Goal: Transaction & Acquisition: Obtain resource

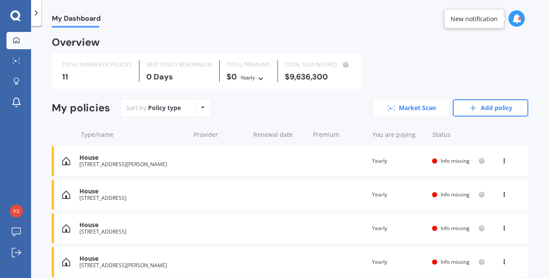
click at [417, 108] on link "Market Scan" at bounding box center [410, 107] width 75 height 17
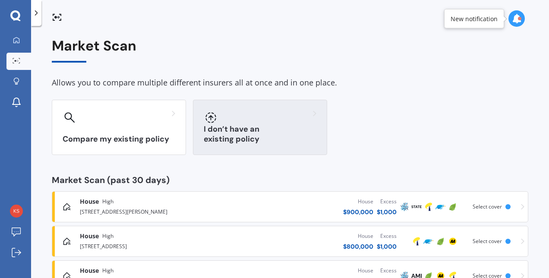
click at [251, 125] on div "I don’t have an existing policy" at bounding box center [260, 127] width 134 height 55
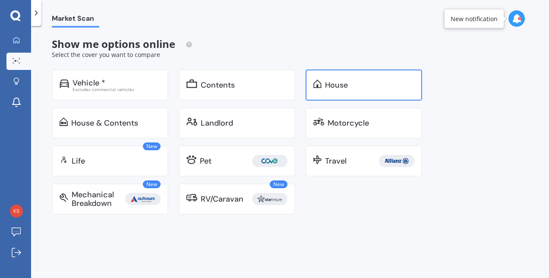
click at [306, 89] on div "House" at bounding box center [363, 84] width 116 height 31
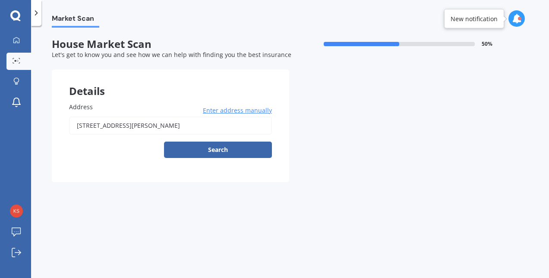
click at [230, 124] on input "[STREET_ADDRESS][PERSON_NAME]" at bounding box center [170, 125] width 203 height 18
type input "[STREET_ADDRESS]"
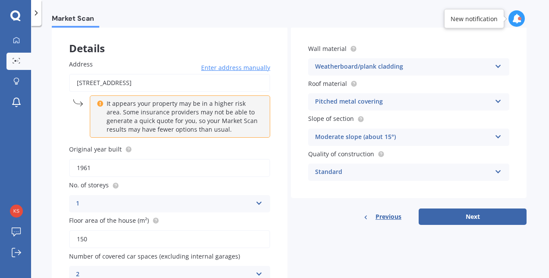
scroll to position [88, 0]
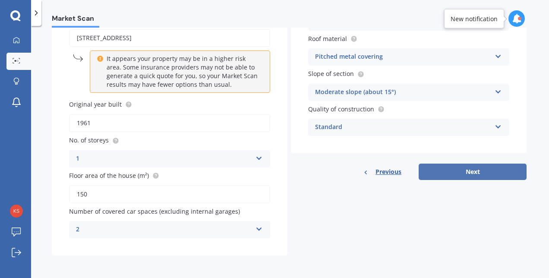
click at [438, 177] on button "Next" at bounding box center [472, 171] width 108 height 16
select select "11"
select select "05"
select select "1994"
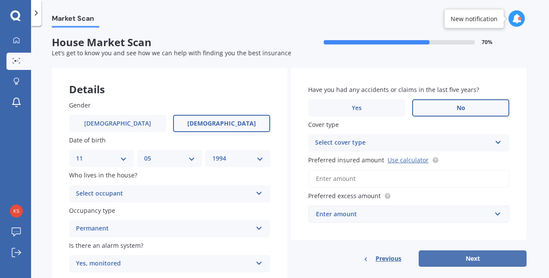
scroll to position [0, 0]
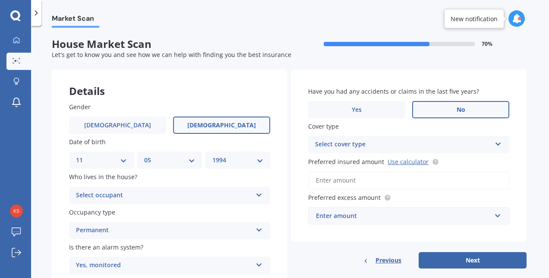
click at [181, 187] on div "Select occupant Owner Owner + Boarder" at bounding box center [169, 195] width 201 height 17
click at [157, 211] on div "Owner" at bounding box center [169, 212] width 200 height 16
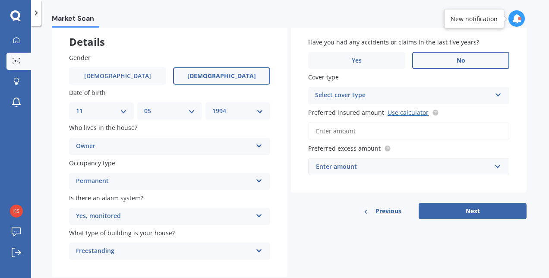
scroll to position [50, 0]
drag, startPoint x: 450, startPoint y: 209, endPoint x: 364, endPoint y: 117, distance: 125.7
click at [364, 117] on div "Have you had any accidents or claims in the last five years? Yes No Cover type …" at bounding box center [408, 119] width 235 height 199
click at [364, 117] on div "Preferred insured amount Use calculator" at bounding box center [408, 123] width 201 height 32
click at [344, 132] on input "Preferred insured amount Use calculator" at bounding box center [408, 131] width 201 height 18
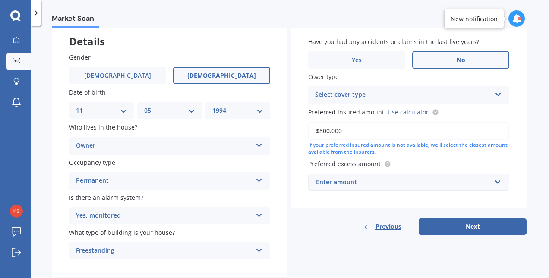
type input "$800,000"
click at [348, 94] on div "Select cover type" at bounding box center [403, 95] width 176 height 10
click at [347, 112] on div "High" at bounding box center [408, 112] width 200 height 16
click at [363, 185] on div "Enter amount" at bounding box center [403, 181] width 175 height 9
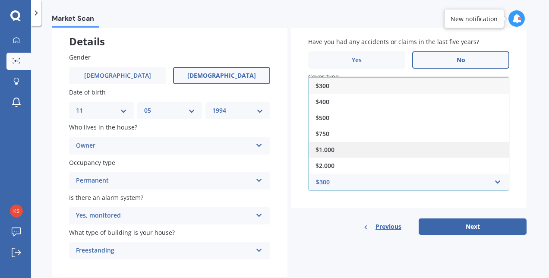
click at [345, 152] on div "$1,000" at bounding box center [408, 149] width 200 height 16
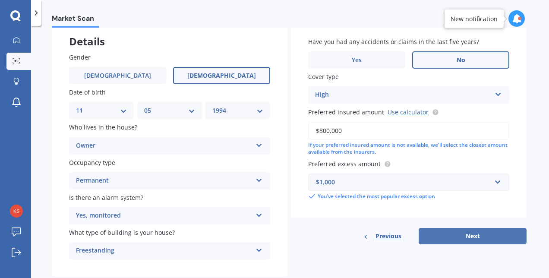
click at [443, 236] on button "Next" at bounding box center [472, 236] width 108 height 16
select select "11"
select select "05"
select select "1994"
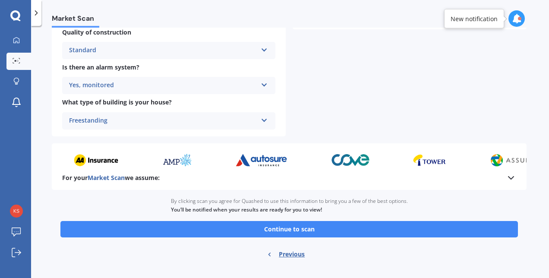
scroll to position [345, 0]
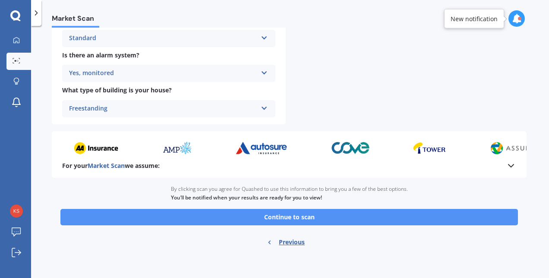
click at [355, 219] on button "Continue to scan" at bounding box center [288, 217] width 457 height 16
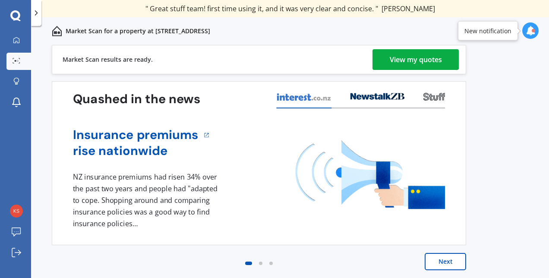
click at [418, 61] on div "View my quotes" at bounding box center [415, 59] width 52 height 21
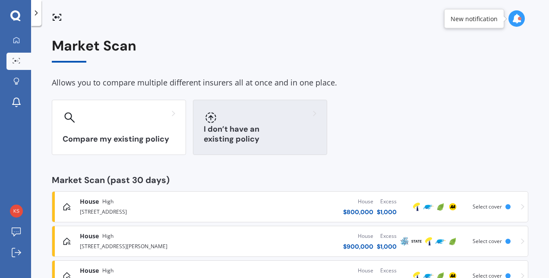
click at [257, 131] on div "I don’t have an existing policy" at bounding box center [260, 127] width 134 height 55
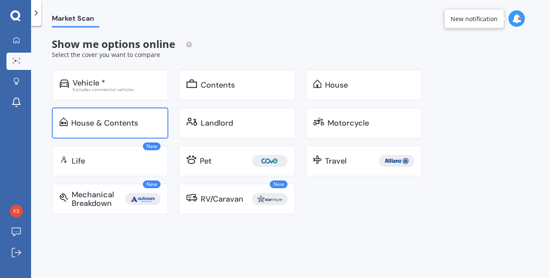
click at [165, 124] on div "House & Contents" at bounding box center [110, 122] width 116 height 31
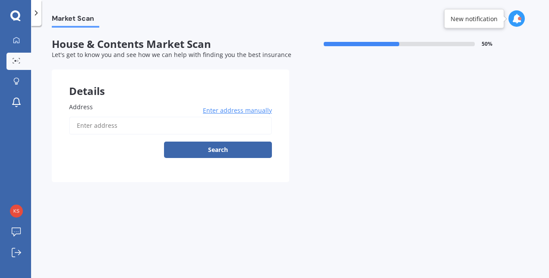
click at [165, 124] on input "Address" at bounding box center [170, 125] width 203 height 18
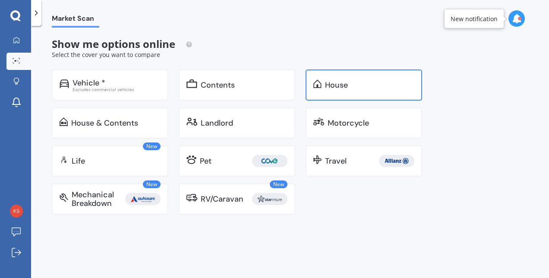
click at [339, 85] on div "House" at bounding box center [336, 85] width 23 height 9
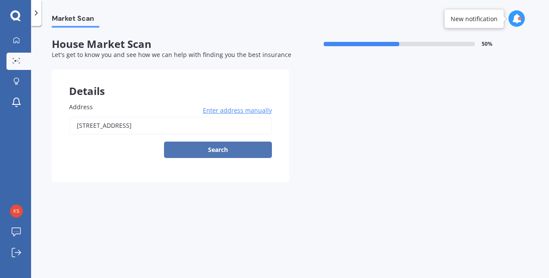
click at [224, 151] on button "Search" at bounding box center [218, 149] width 108 height 16
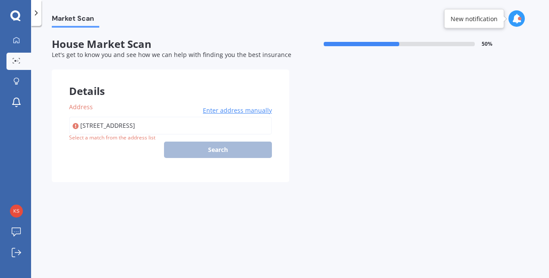
type input "[STREET_ADDRESS]"
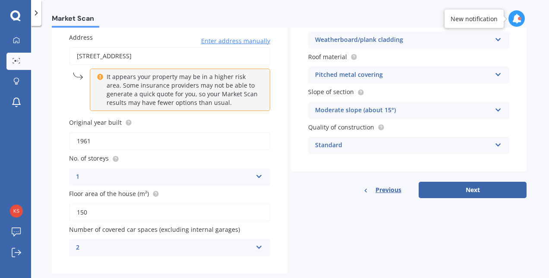
scroll to position [88, 0]
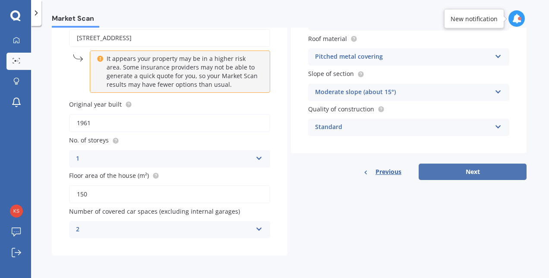
click at [436, 172] on button "Next" at bounding box center [472, 171] width 108 height 16
select select "11"
select select "05"
select select "1994"
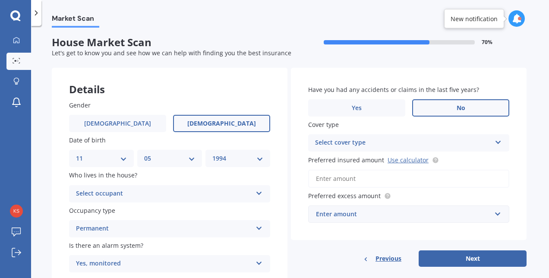
scroll to position [0, 0]
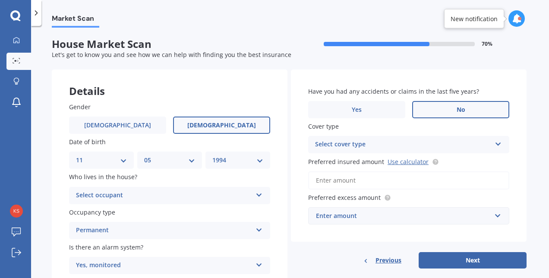
click at [189, 195] on div "Select occupant" at bounding box center [164, 195] width 176 height 10
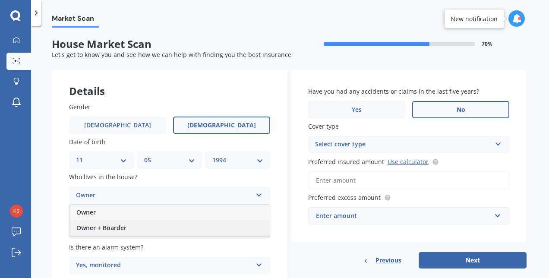
click at [149, 226] on div "Owner + Boarder" at bounding box center [169, 228] width 200 height 16
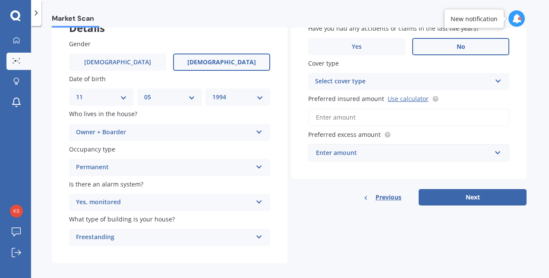
scroll to position [66, 0]
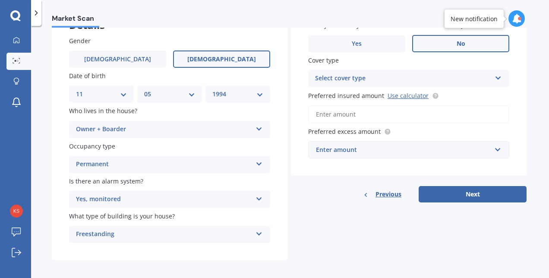
click at [371, 115] on input "Preferred insured amount Use calculator" at bounding box center [408, 114] width 201 height 18
type input "$0"
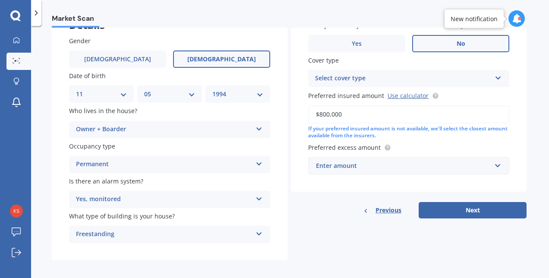
type input "$800,000"
click at [358, 172] on input "text" at bounding box center [405, 165] width 193 height 16
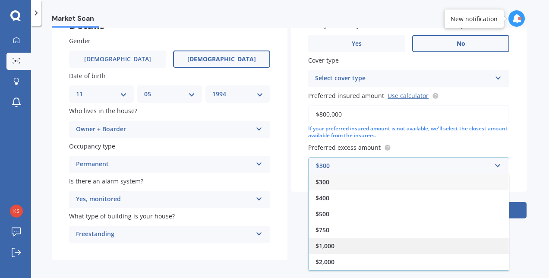
click at [347, 245] on div "$1,000" at bounding box center [408, 246] width 200 height 16
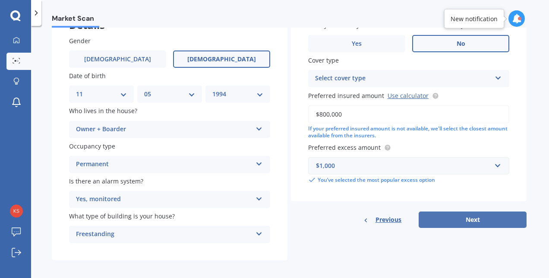
click at [468, 216] on button "Next" at bounding box center [472, 219] width 108 height 16
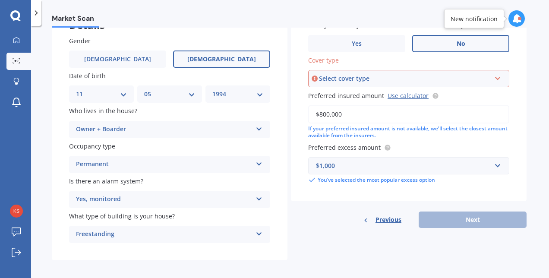
click at [373, 79] on div "Select cover type" at bounding box center [405, 78] width 172 height 9
click at [345, 100] on div "High" at bounding box center [408, 95] width 199 height 16
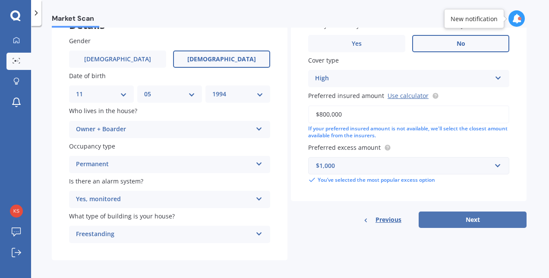
click at [496, 225] on button "Next" at bounding box center [472, 219] width 108 height 16
select select "11"
select select "05"
select select "1994"
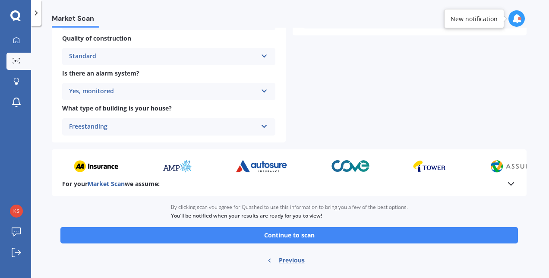
scroll to position [345, 0]
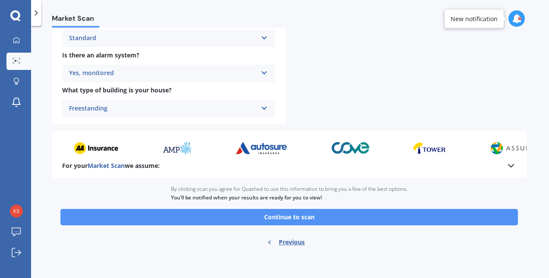
click at [458, 218] on button "Continue to scan" at bounding box center [288, 217] width 457 height 16
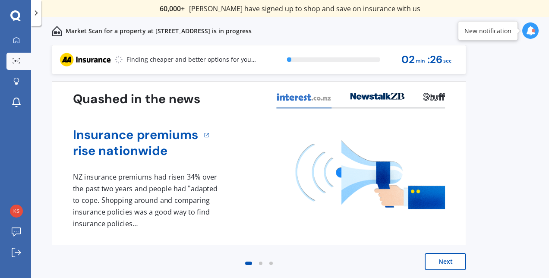
scroll to position [1, 0]
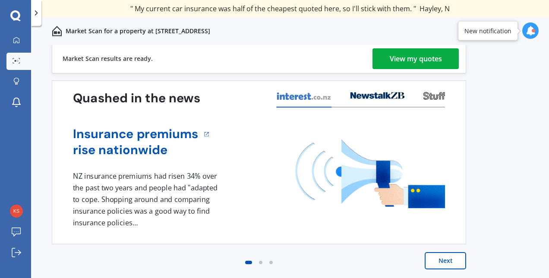
click at [413, 51] on div "View my quotes" at bounding box center [415, 58] width 52 height 21
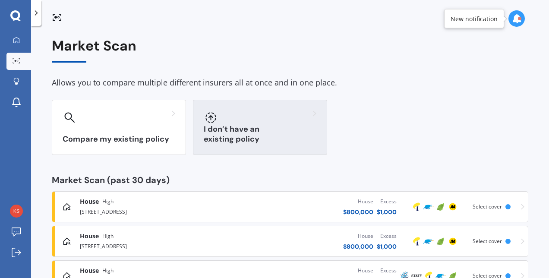
click at [258, 149] on div "I don’t have an existing policy" at bounding box center [260, 127] width 134 height 55
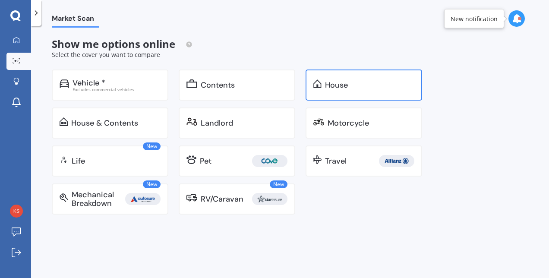
click at [309, 95] on div "House" at bounding box center [363, 84] width 116 height 31
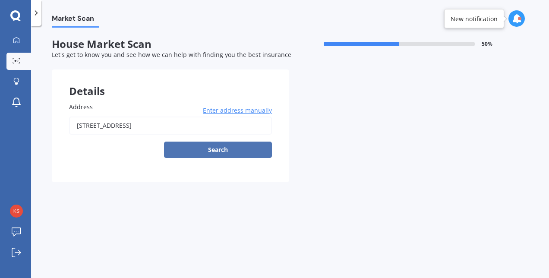
click at [220, 145] on button "Search" at bounding box center [218, 149] width 108 height 16
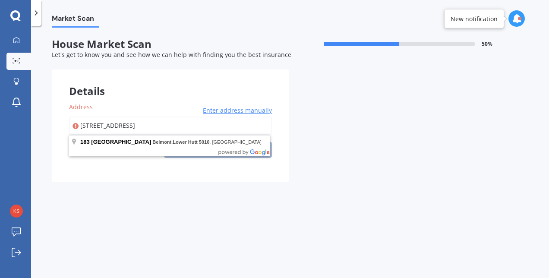
click at [232, 131] on input "[STREET_ADDRESS]" at bounding box center [170, 125] width 203 height 18
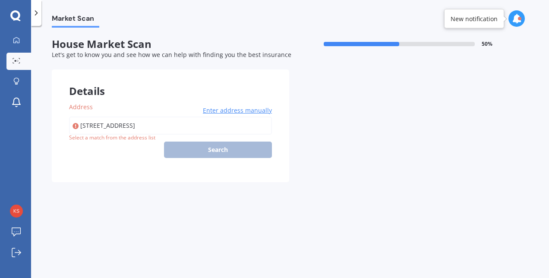
type input "[STREET_ADDRESS]"
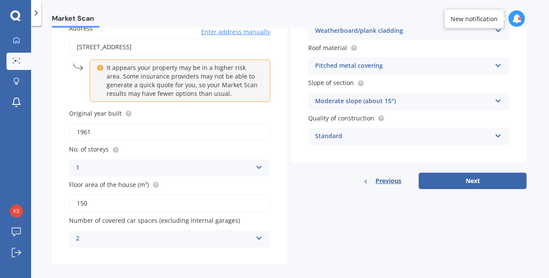
scroll to position [80, 0]
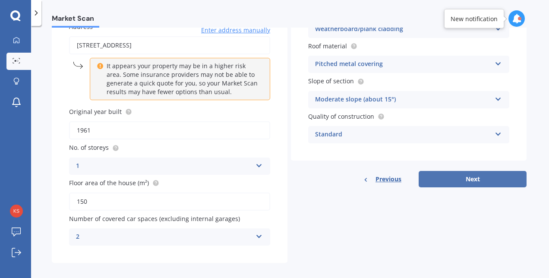
click at [458, 180] on button "Next" at bounding box center [472, 179] width 108 height 16
select select "11"
select select "05"
select select "1994"
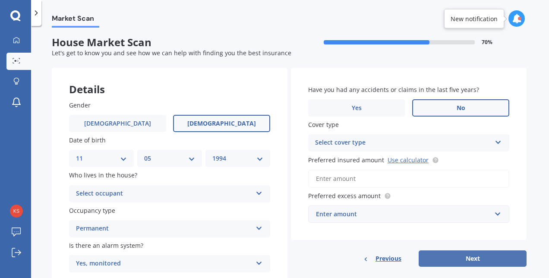
scroll to position [0, 0]
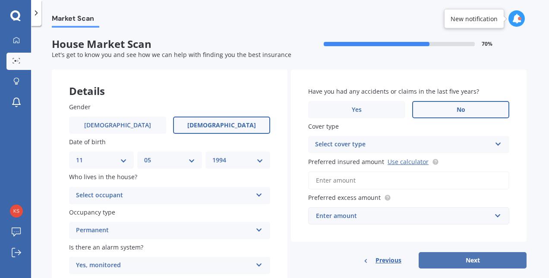
click at [484, 259] on button "Next" at bounding box center [472, 260] width 108 height 16
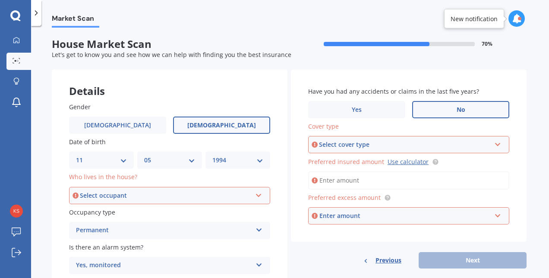
click at [354, 143] on div "Select cover type" at bounding box center [405, 144] width 172 height 9
click at [348, 164] on div "High" at bounding box center [408, 161] width 199 height 16
click at [347, 179] on input "Preferred insured amount Use calculator" at bounding box center [408, 180] width 201 height 18
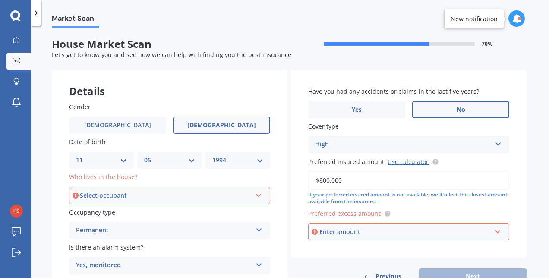
type input "$800,000"
click at [353, 235] on div "Enter amount" at bounding box center [405, 231] width 172 height 9
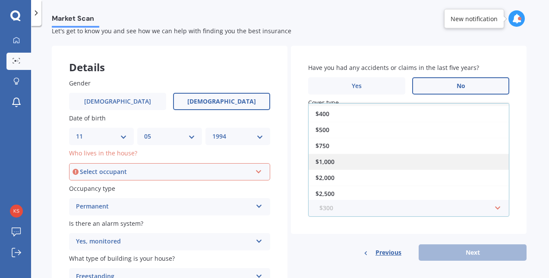
scroll to position [24, 0]
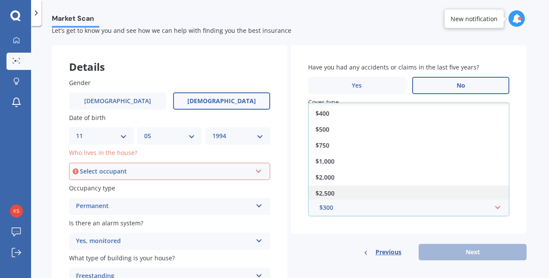
click at [348, 192] on div "$2,500" at bounding box center [408, 193] width 200 height 16
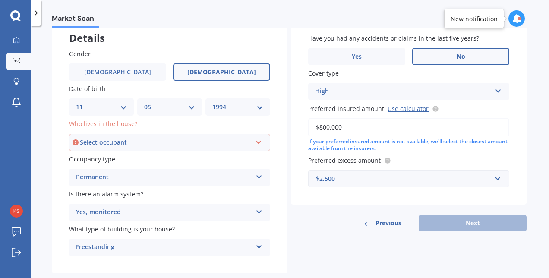
scroll to position [72, 0]
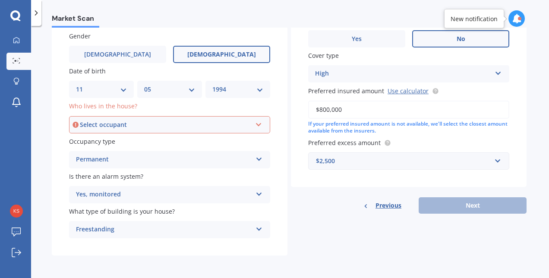
click at [217, 122] on div "Select occupant" at bounding box center [166, 124] width 172 height 9
click at [188, 141] on div "Owner" at bounding box center [169, 141] width 199 height 16
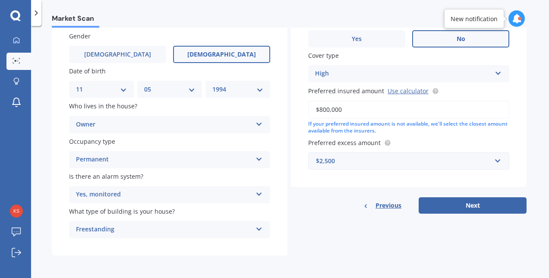
click at [193, 127] on div "Owner" at bounding box center [164, 124] width 176 height 10
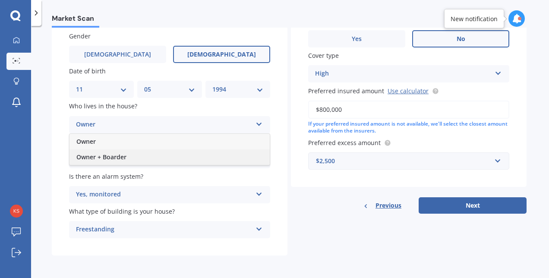
click at [172, 151] on div "Owner + Boarder" at bounding box center [169, 157] width 200 height 16
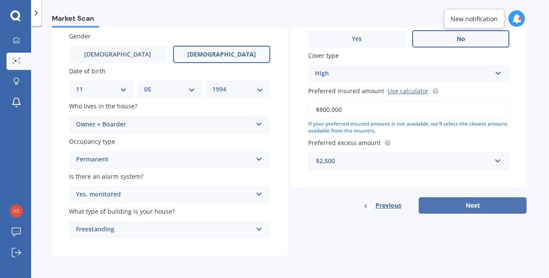
click at [464, 198] on button "Next" at bounding box center [472, 205] width 108 height 16
select select "11"
select select "05"
select select "1994"
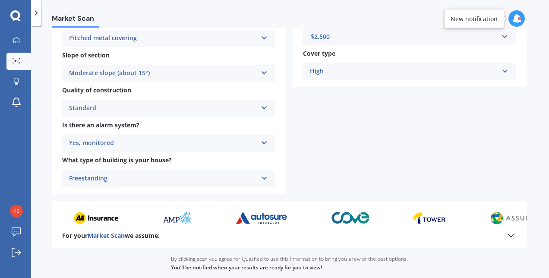
scroll to position [345, 0]
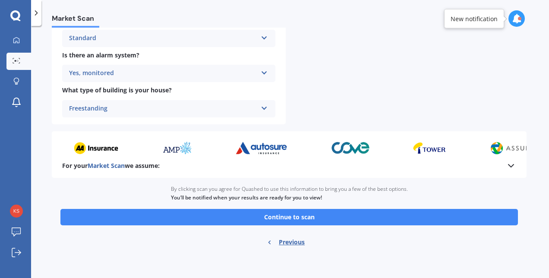
drag, startPoint x: 418, startPoint y: 228, endPoint x: 450, endPoint y: 207, distance: 38.4
click at [450, 207] on div "Ready to go By clicking scan you agree for Quashed to use this information to b…" at bounding box center [289, 217] width 474 height 78
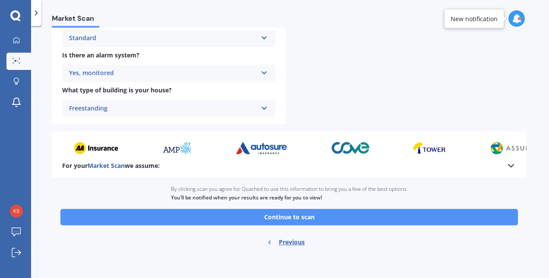
drag, startPoint x: 450, startPoint y: 207, endPoint x: 436, endPoint y: 215, distance: 16.4
click at [436, 215] on div "Ready to go By clicking scan you agree for Quashed to use this information to b…" at bounding box center [289, 217] width 474 height 78
click at [436, 215] on button "Continue to scan" at bounding box center [288, 217] width 457 height 16
